Goal: Check status: Check status

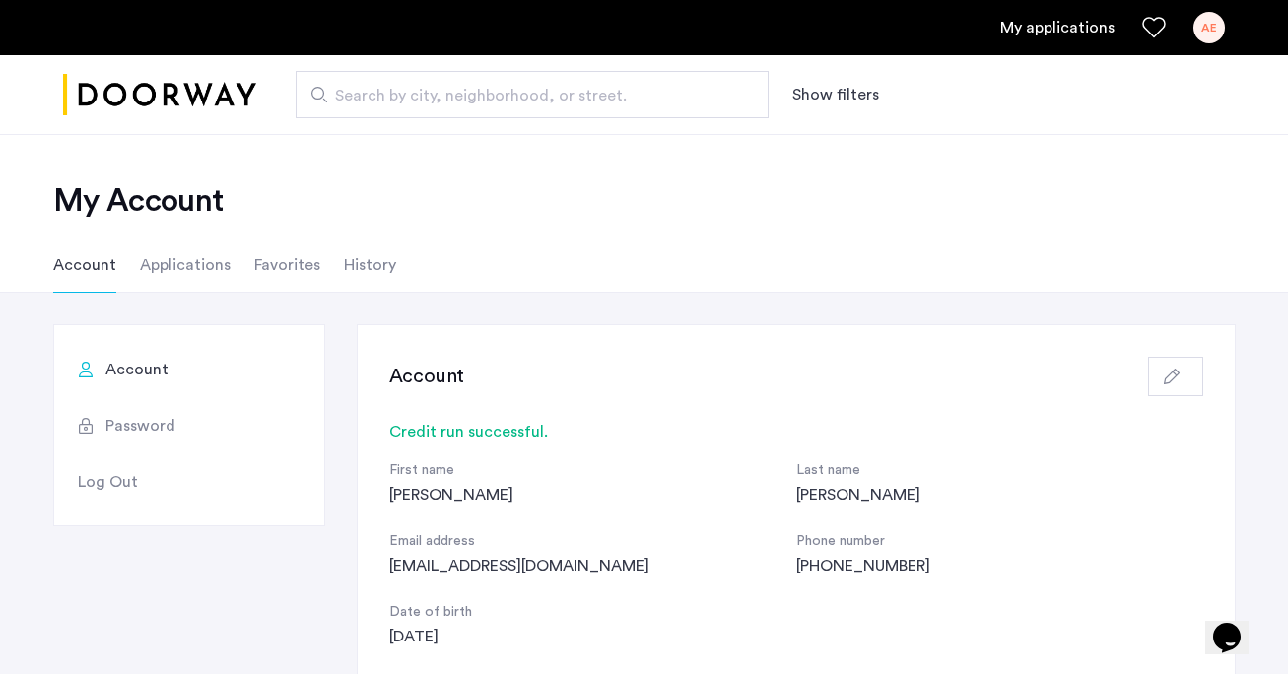
click at [1074, 35] on link "My applications" at bounding box center [1057, 28] width 114 height 24
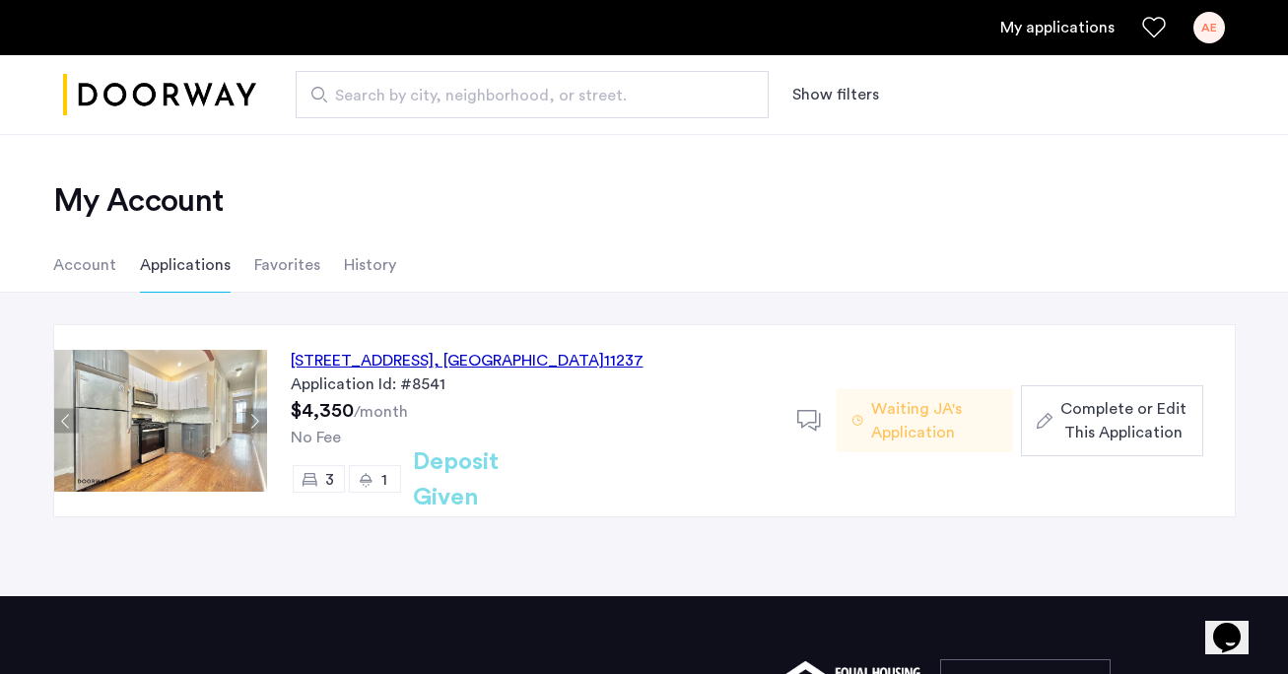
click at [386, 266] on li "History" at bounding box center [370, 264] width 52 height 55
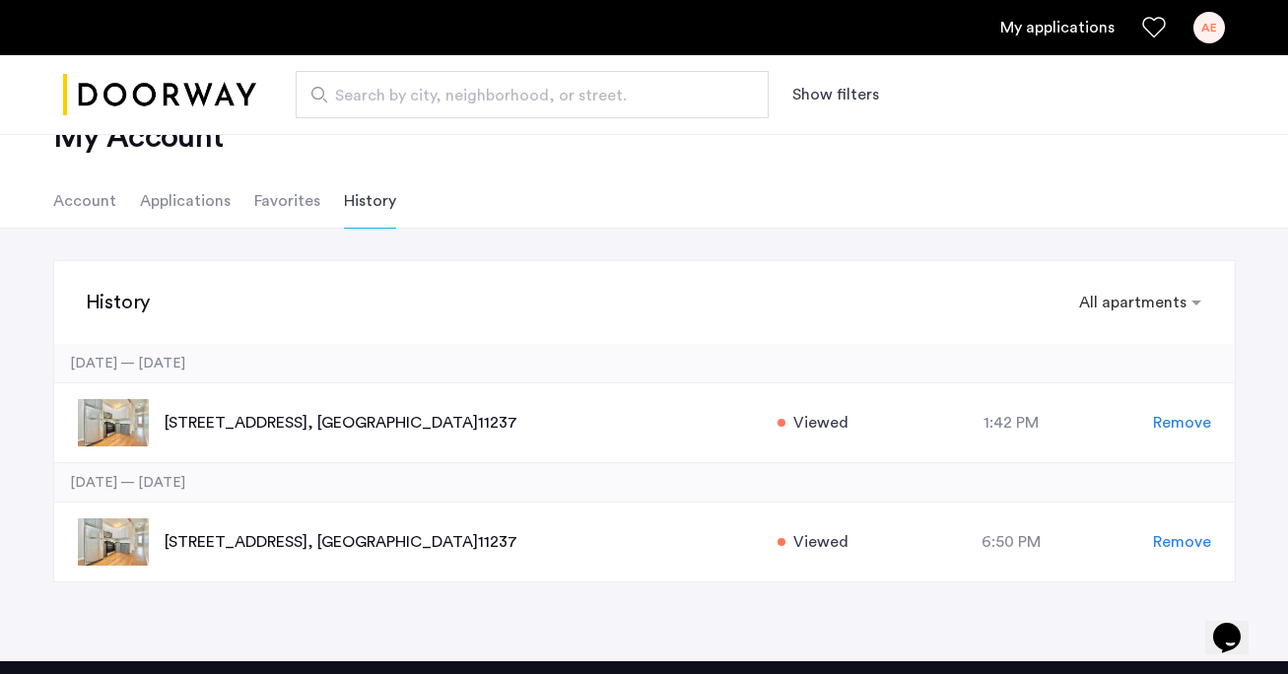
scroll to position [67, 0]
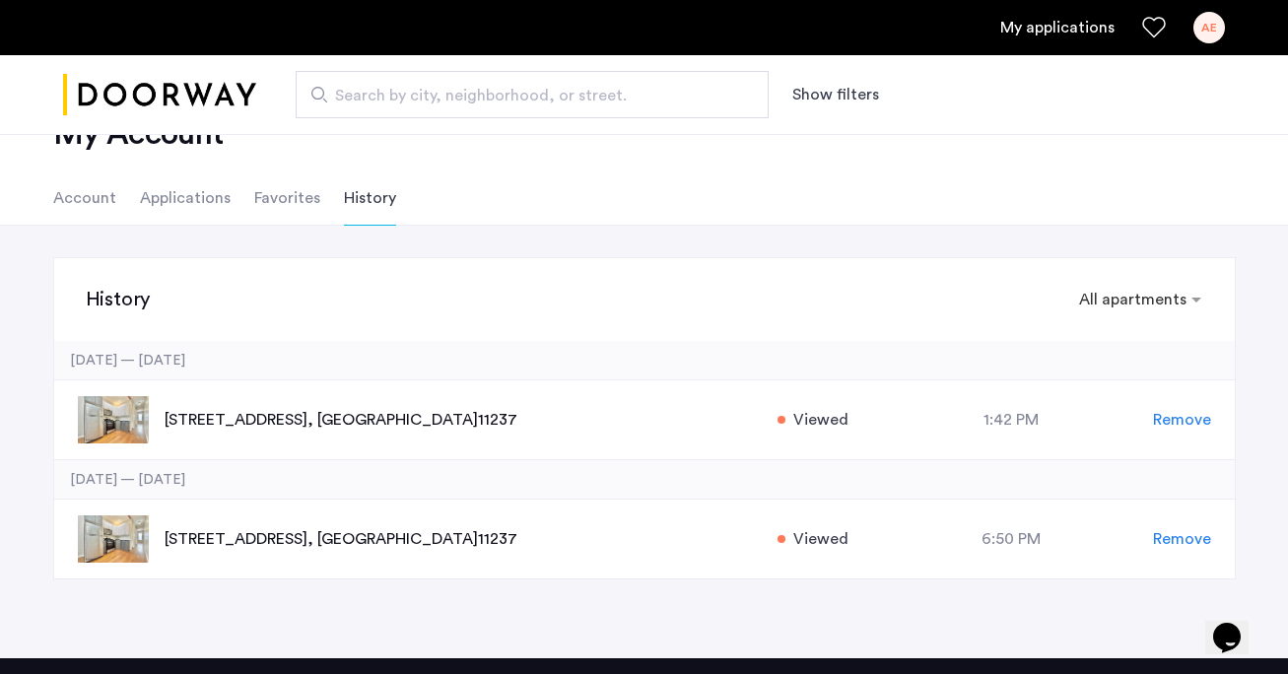
click at [200, 202] on li "Applications" at bounding box center [185, 197] width 91 height 55
